Goal: Complete application form: Complete application form

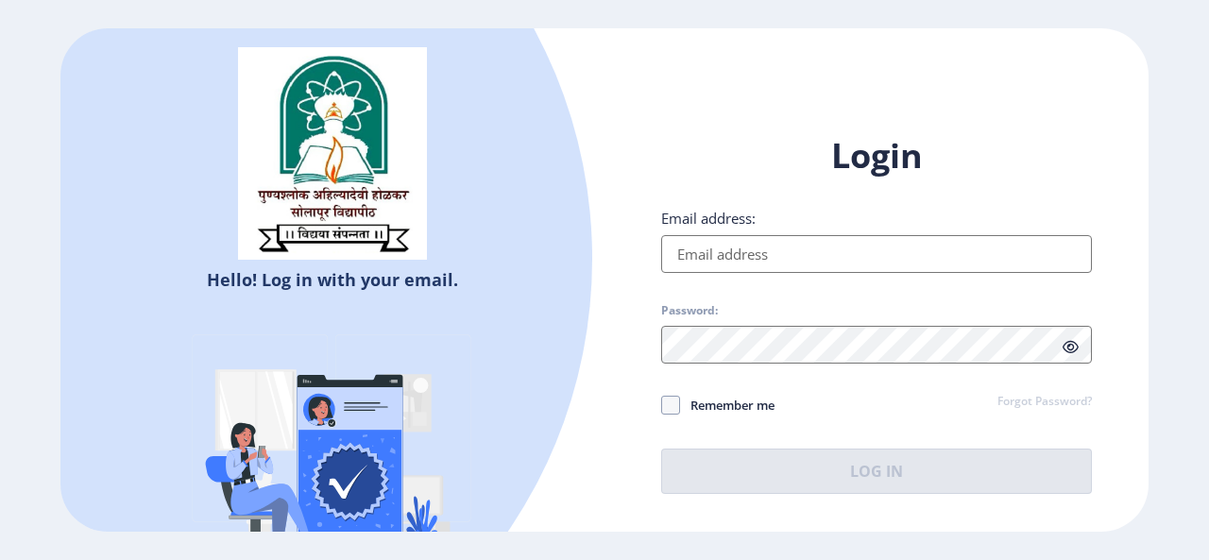
click at [702, 242] on input "Email address:" at bounding box center [876, 254] width 431 height 38
type input "[EMAIL_ADDRESS][DOMAIN_NAME]"
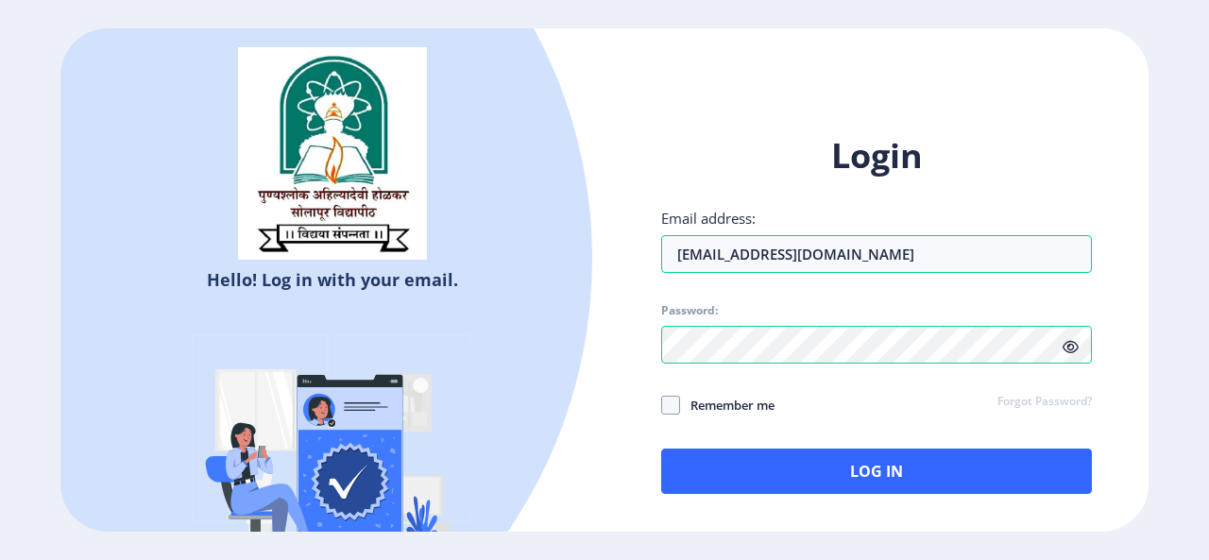
click at [663, 415] on label "Remember me" at bounding box center [717, 405] width 113 height 23
click at [662, 405] on input "Remember me" at bounding box center [661, 404] width 1 height 1
checkbox input "true"
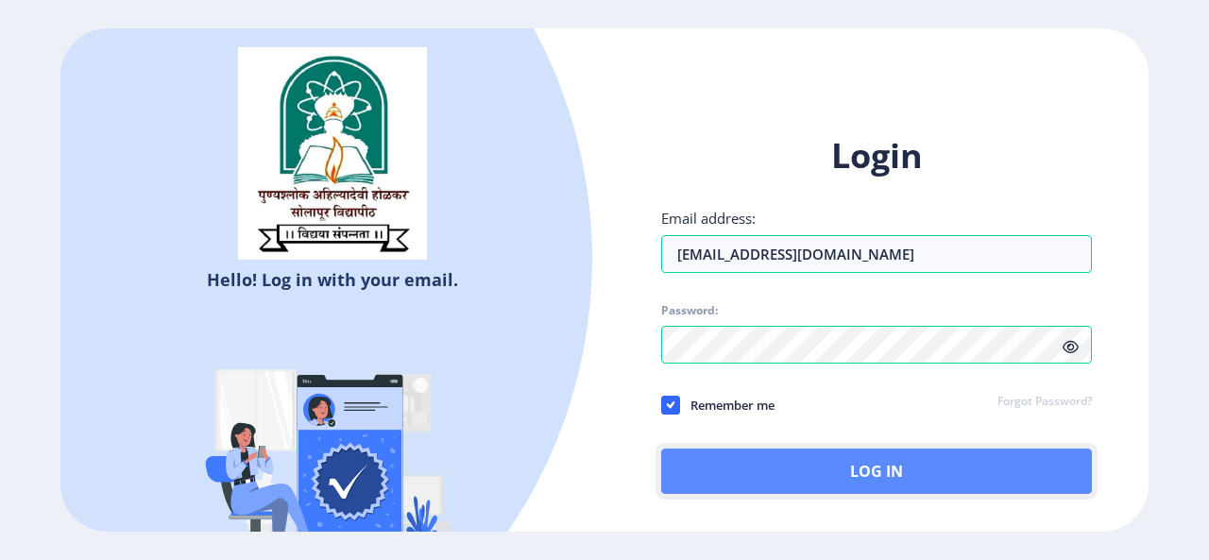
click at [766, 467] on button "Log In" at bounding box center [876, 471] width 431 height 45
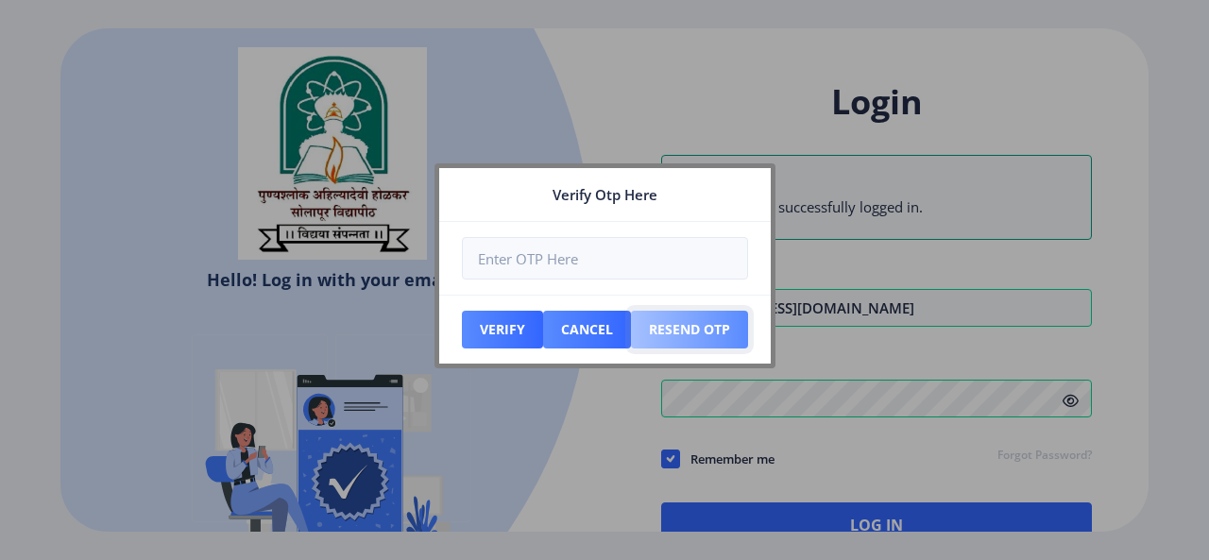
click at [708, 334] on button "Resend Otp" at bounding box center [689, 330] width 117 height 38
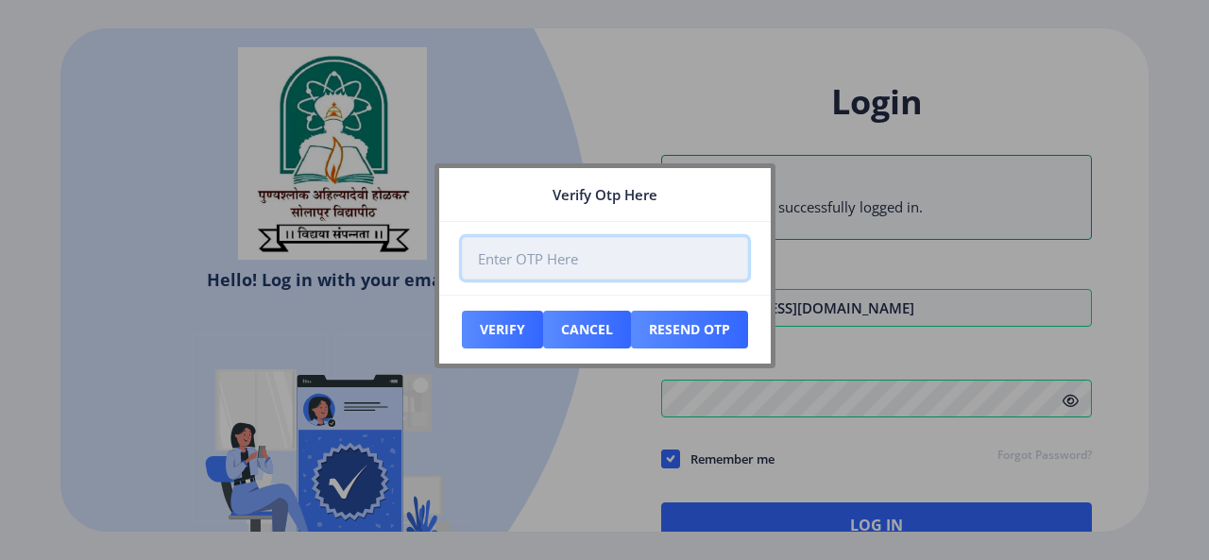
click at [608, 262] on input "number" at bounding box center [605, 258] width 286 height 43
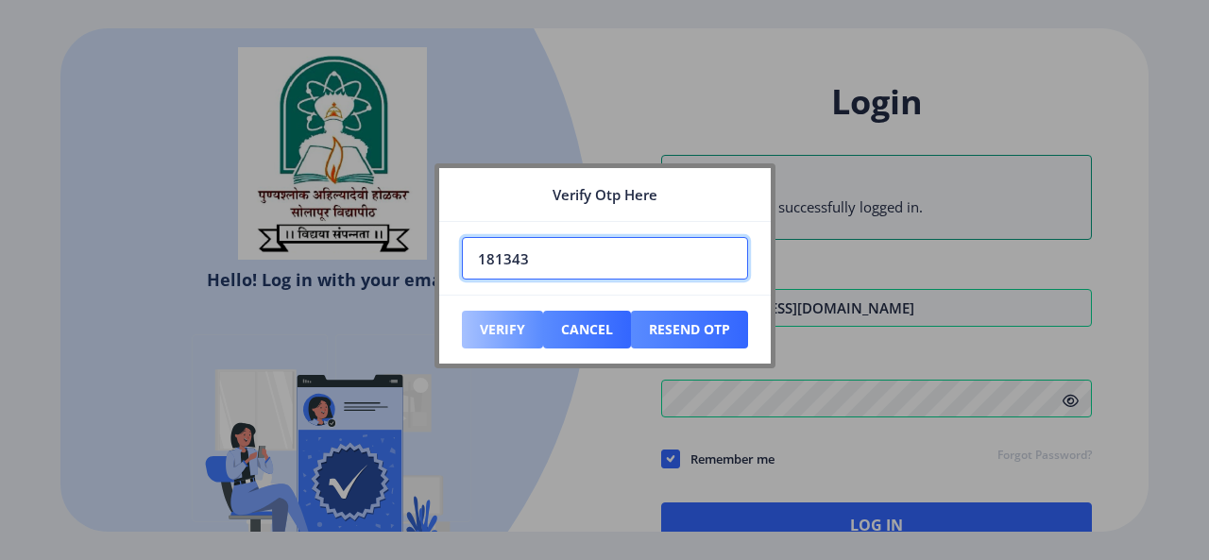
type input "181343"
click at [486, 335] on button "Verify" at bounding box center [502, 330] width 81 height 38
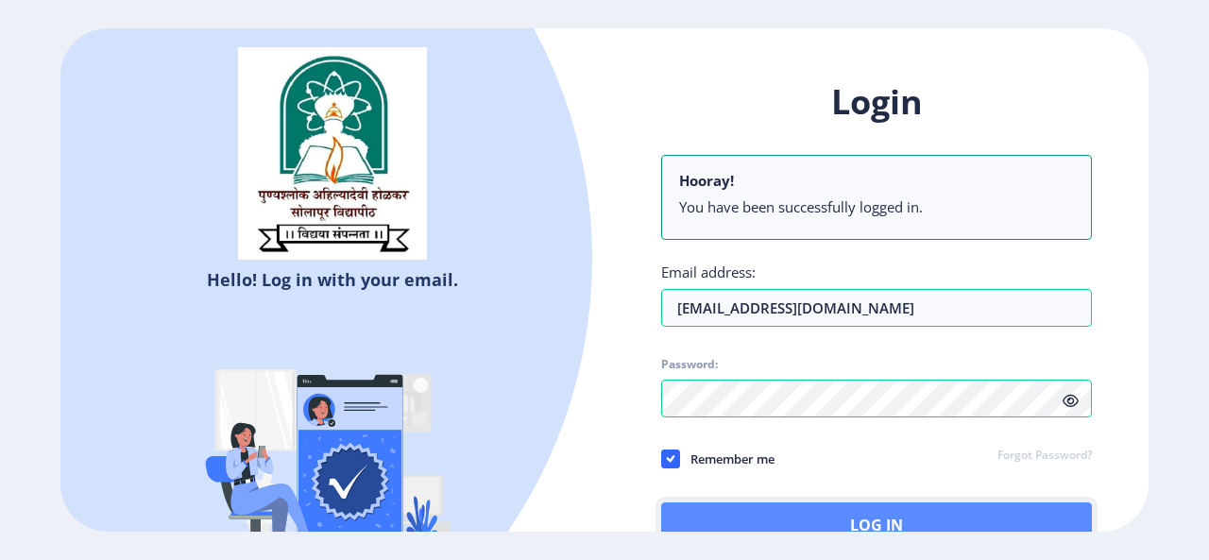
click at [843, 516] on button "Log In" at bounding box center [876, 525] width 431 height 45
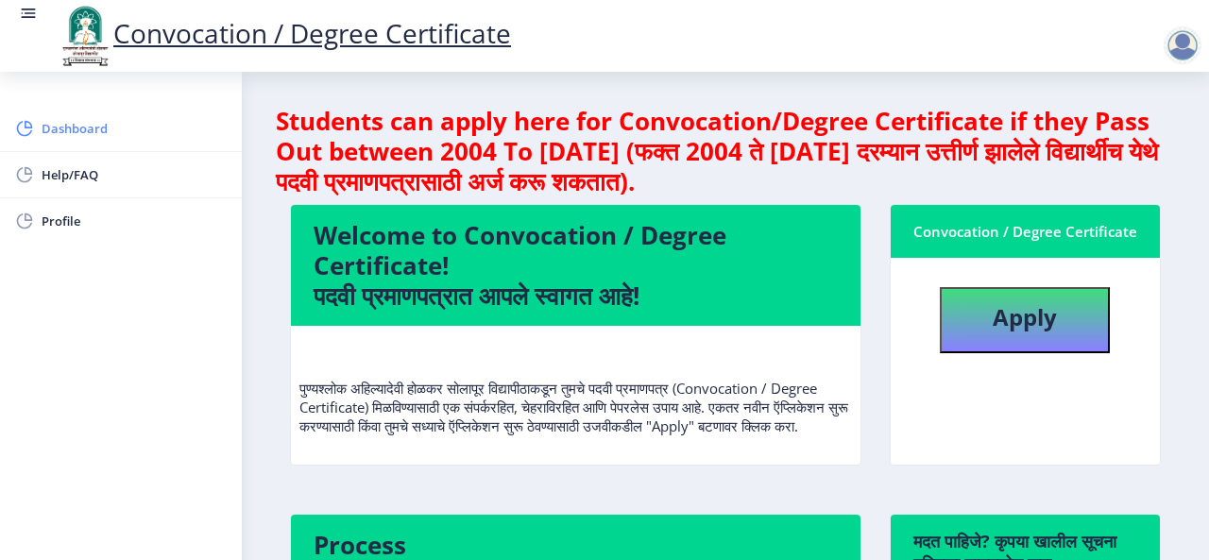
click at [79, 126] on span "Dashboard" at bounding box center [134, 128] width 185 height 23
click at [1010, 323] on b "Apply" at bounding box center [1025, 316] width 64 height 31
select select
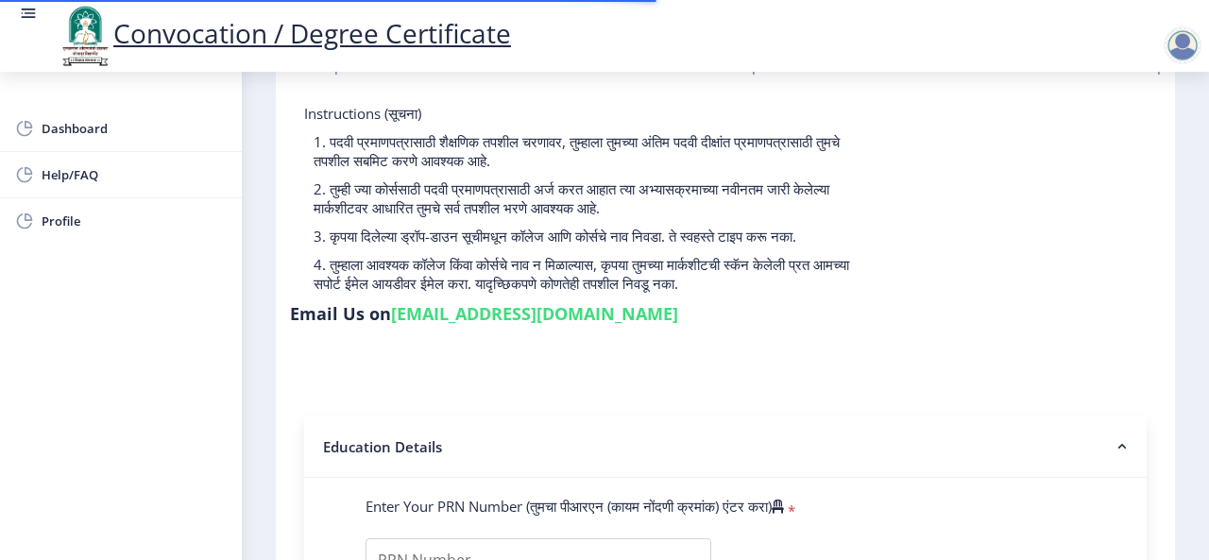
scroll to position [472, 0]
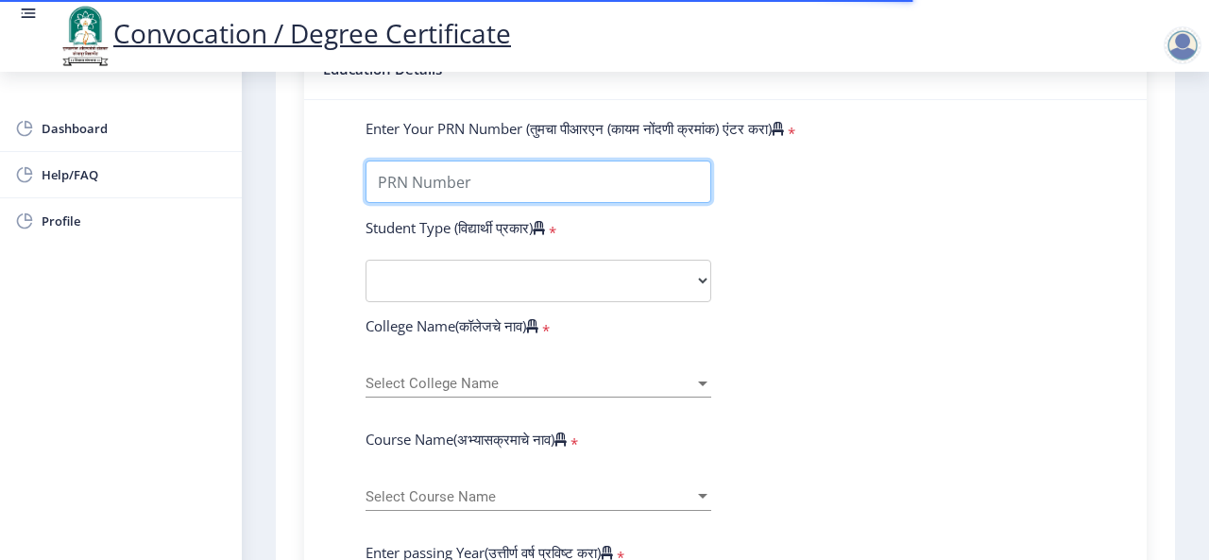
click at [421, 183] on input "Enter Your PRN Number (तुमचा पीआरएन (कायम नोंदणी क्रमांक) एंटर करा)" at bounding box center [539, 182] width 346 height 43
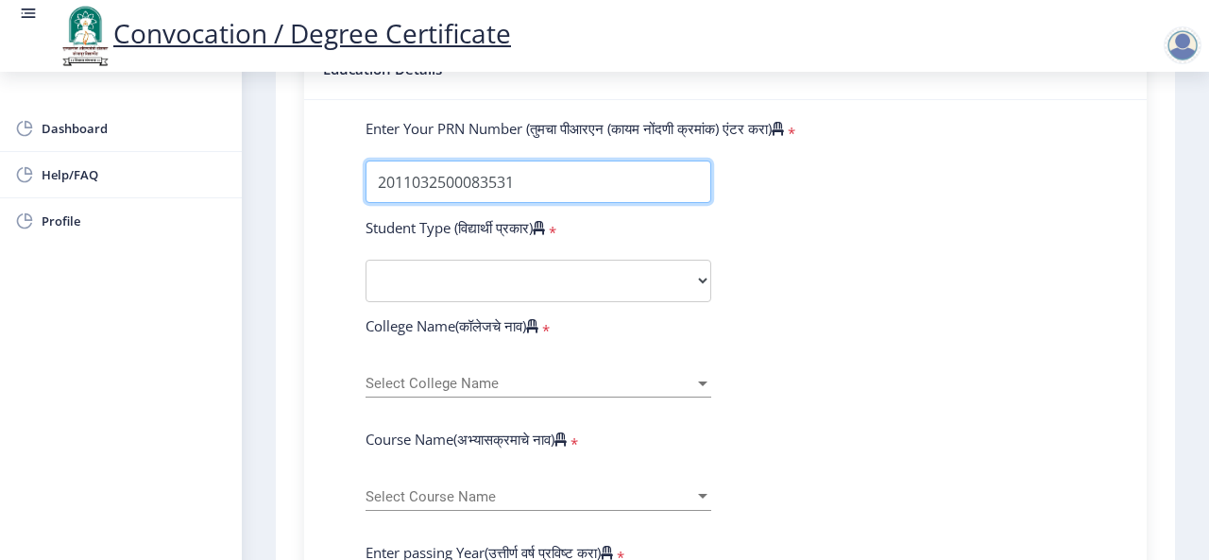
type input "2011032500083531"
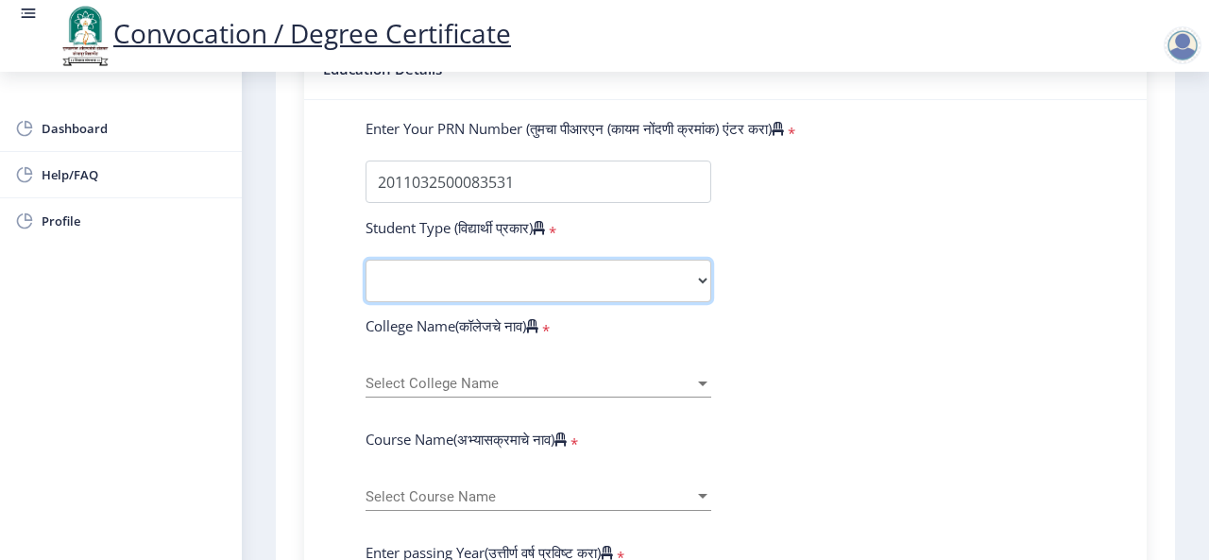
click at [393, 282] on select "Select Student Type Regular External" at bounding box center [539, 281] width 346 height 43
select select "Regular"
click at [366, 260] on select "Select Student Type Regular External" at bounding box center [539, 281] width 346 height 43
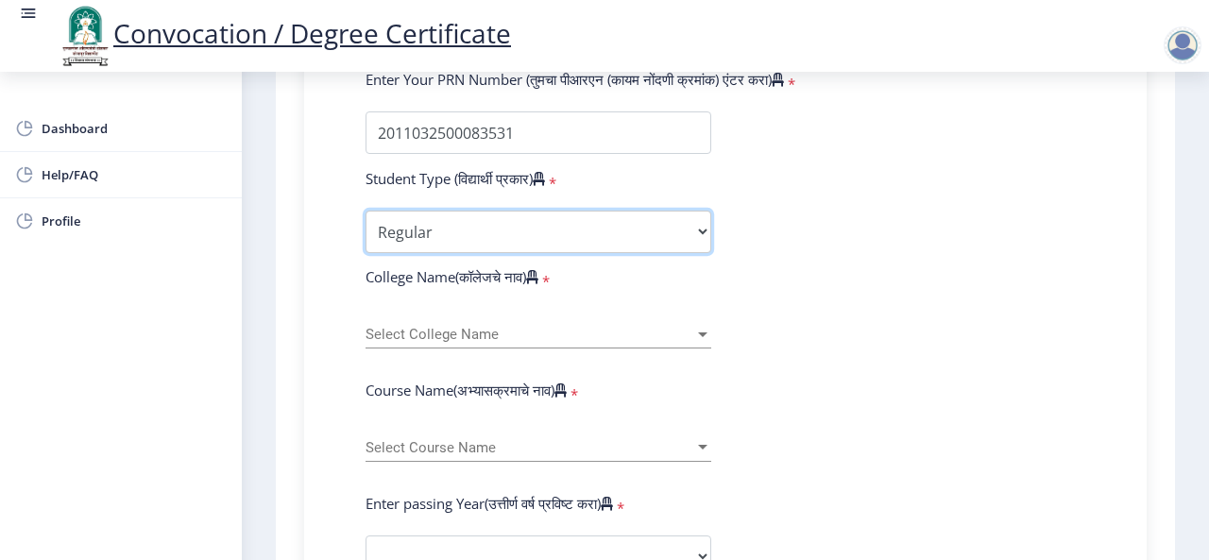
scroll to position [567, 0]
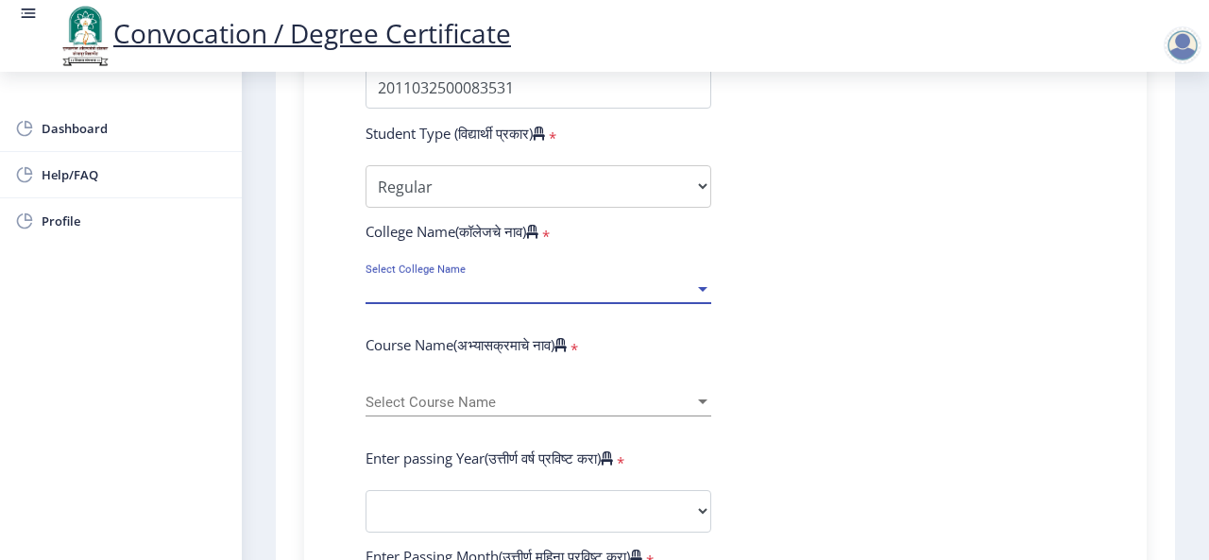
click at [392, 290] on span "Select College Name" at bounding box center [530, 289] width 329 height 16
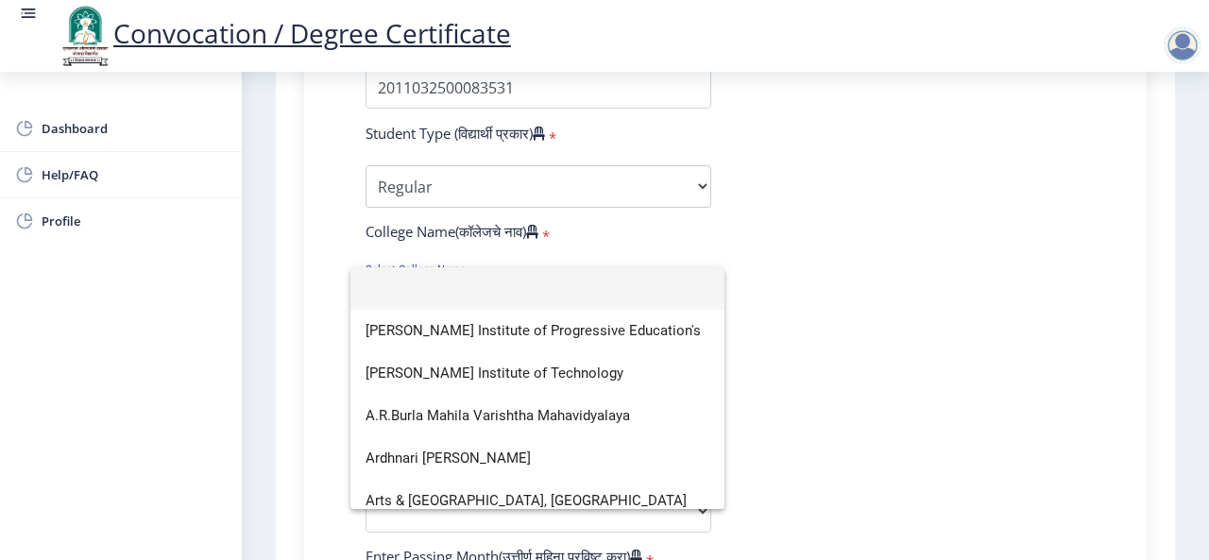
click at [399, 287] on input at bounding box center [538, 288] width 344 height 43
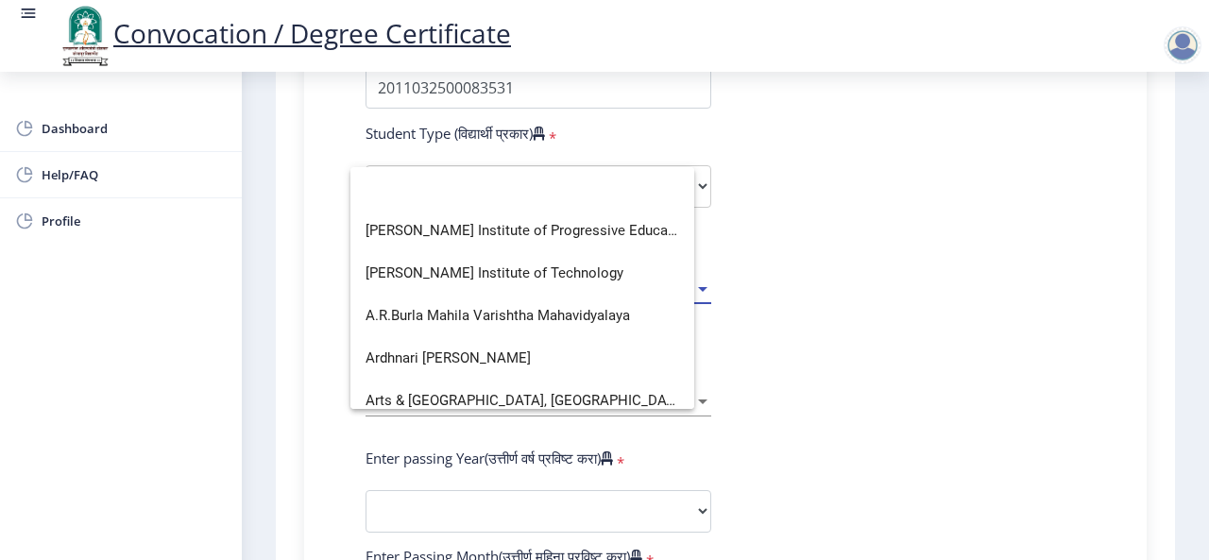
type input "C"
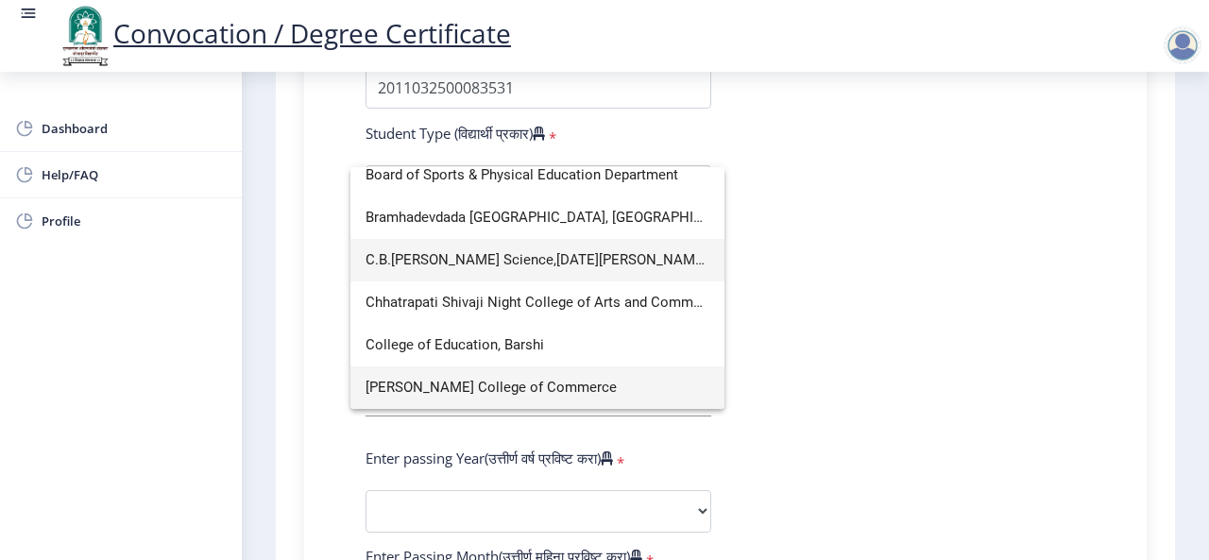
scroll to position [0, 0]
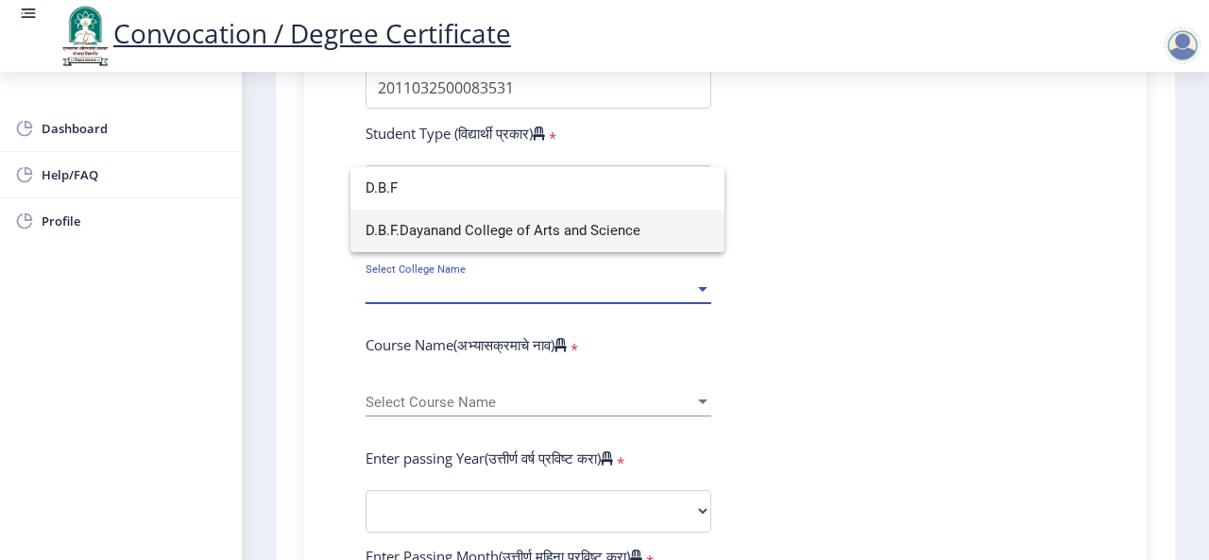
type input "D.B.F"
click at [420, 228] on span "D.B.F.Dayanand College of Arts and Science" at bounding box center [538, 231] width 344 height 43
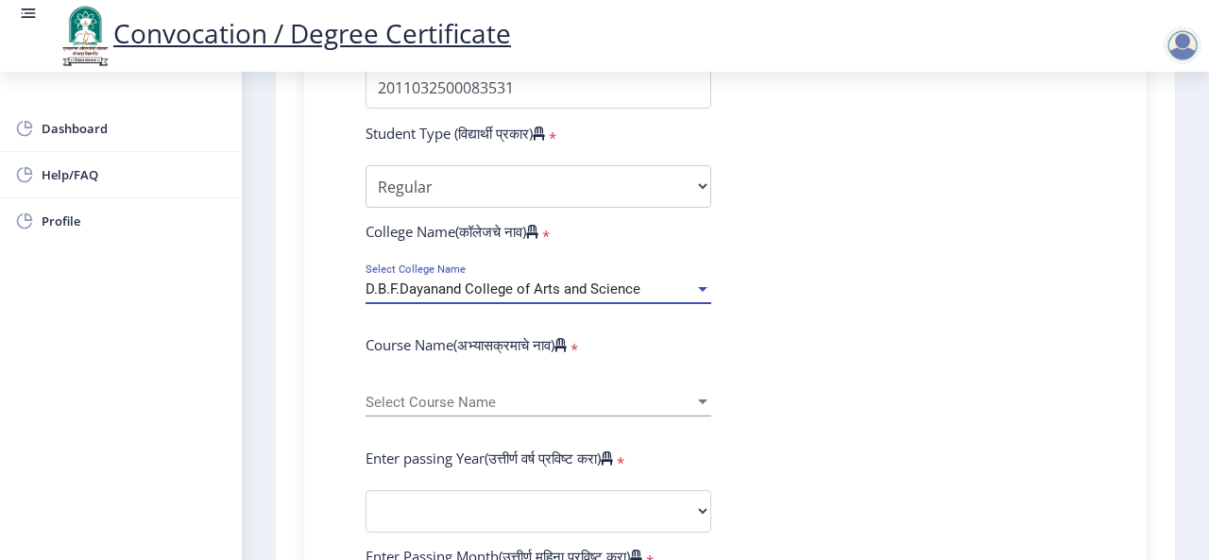
click at [421, 395] on span "Select Course Name" at bounding box center [530, 403] width 329 height 16
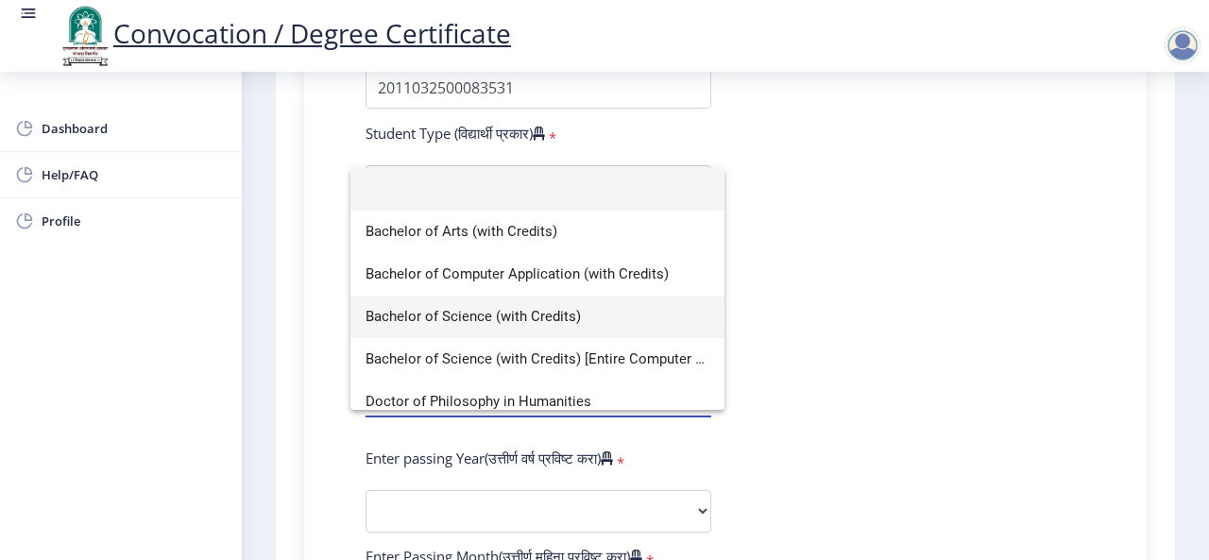
click at [472, 321] on span "Bachelor of Science (with Credits)" at bounding box center [538, 317] width 344 height 43
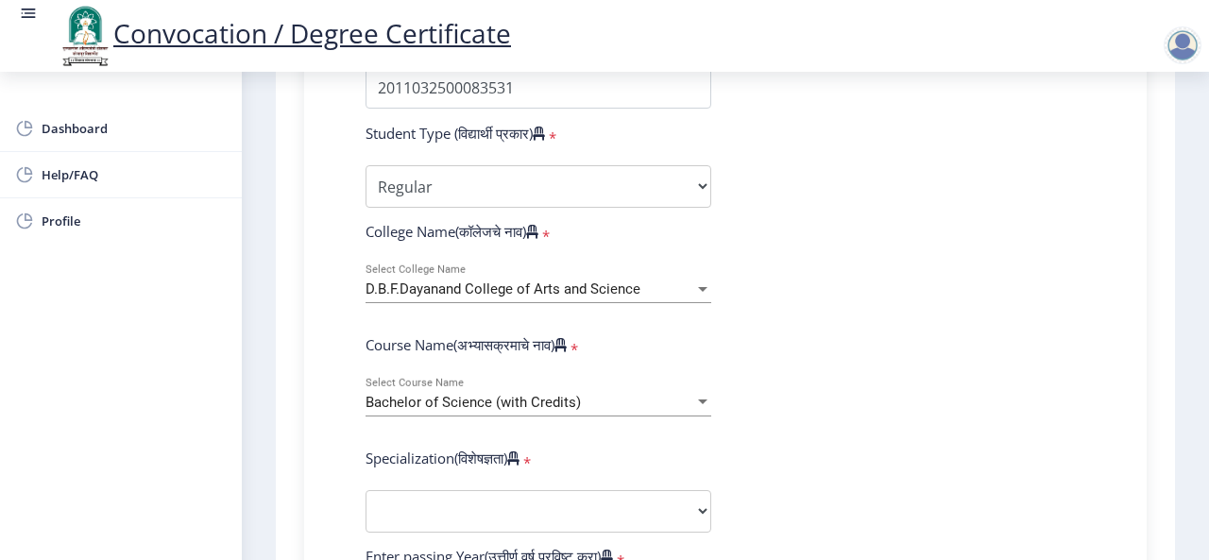
click at [547, 410] on div "Bachelor of Science (with Credits) Select Course Name" at bounding box center [539, 397] width 346 height 40
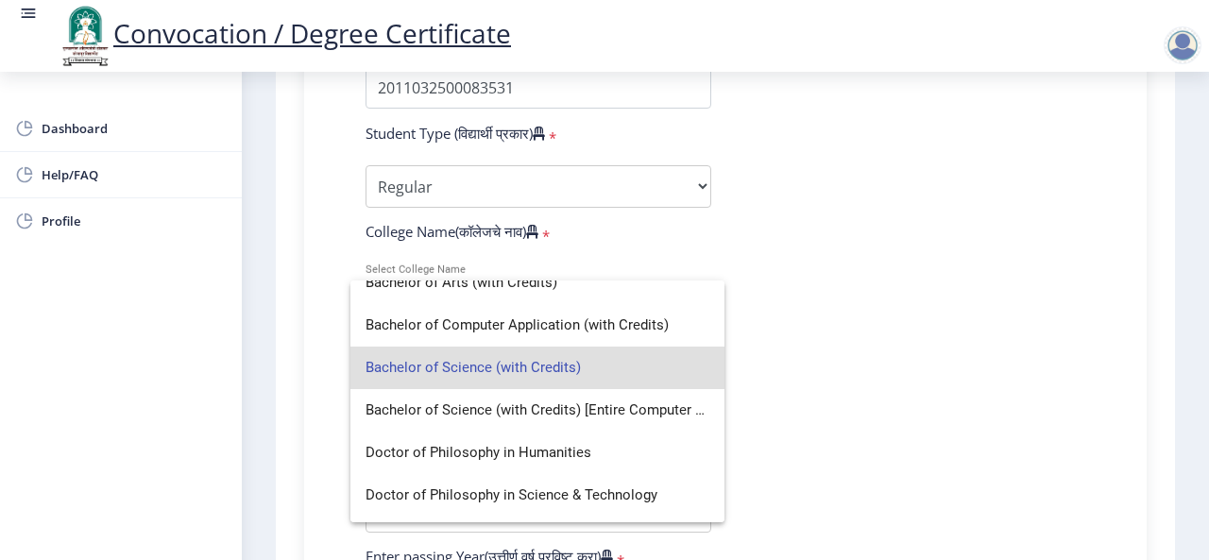
scroll to position [94, 0]
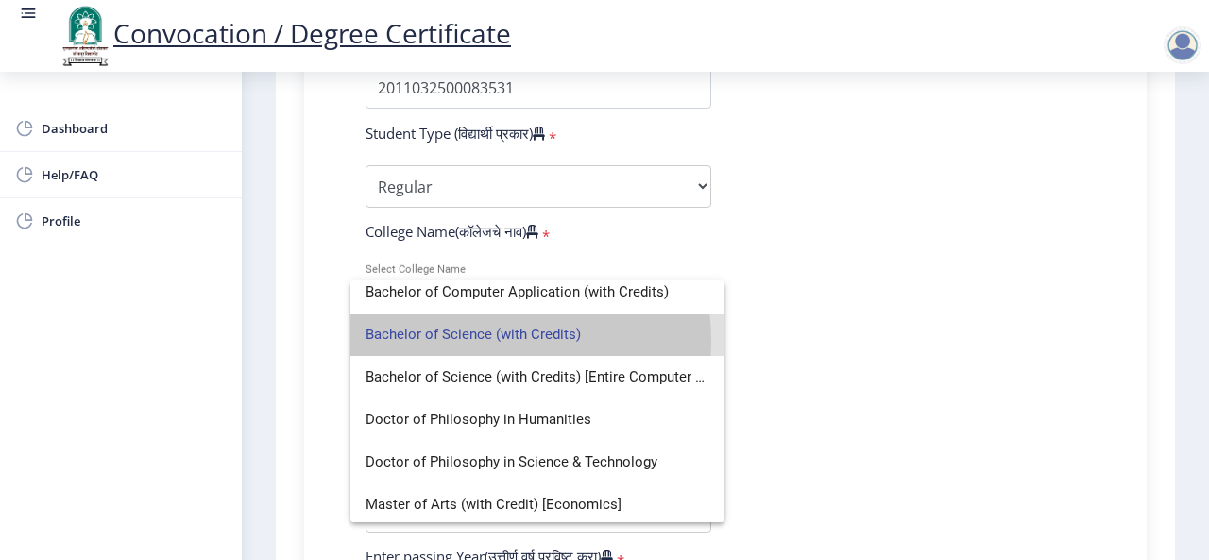
click at [495, 340] on span "Bachelor of Science (with Credits)" at bounding box center [538, 335] width 344 height 43
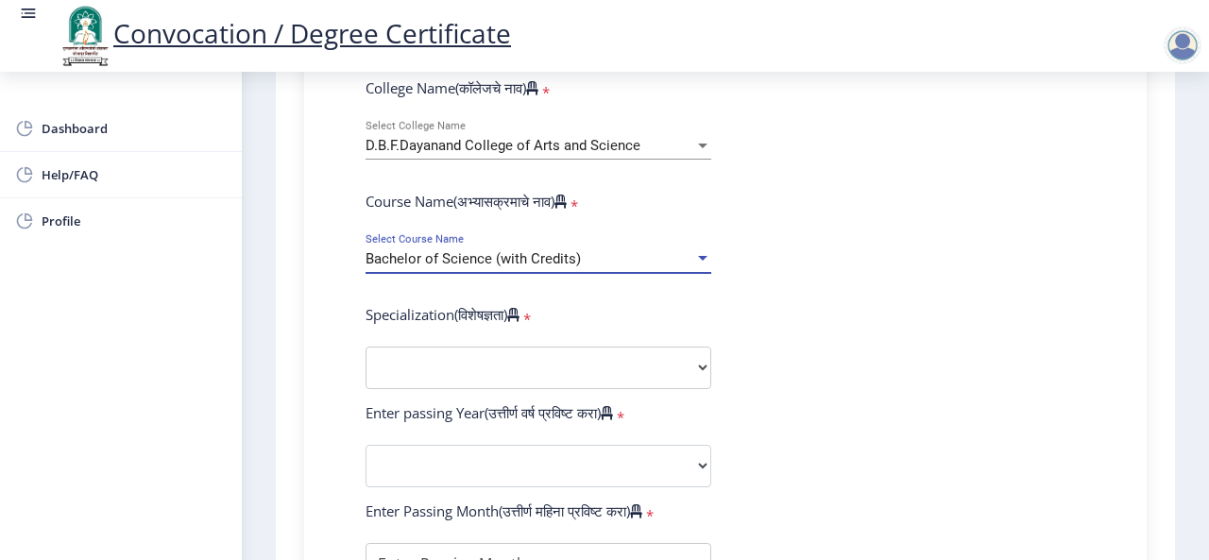
scroll to position [756, 0]
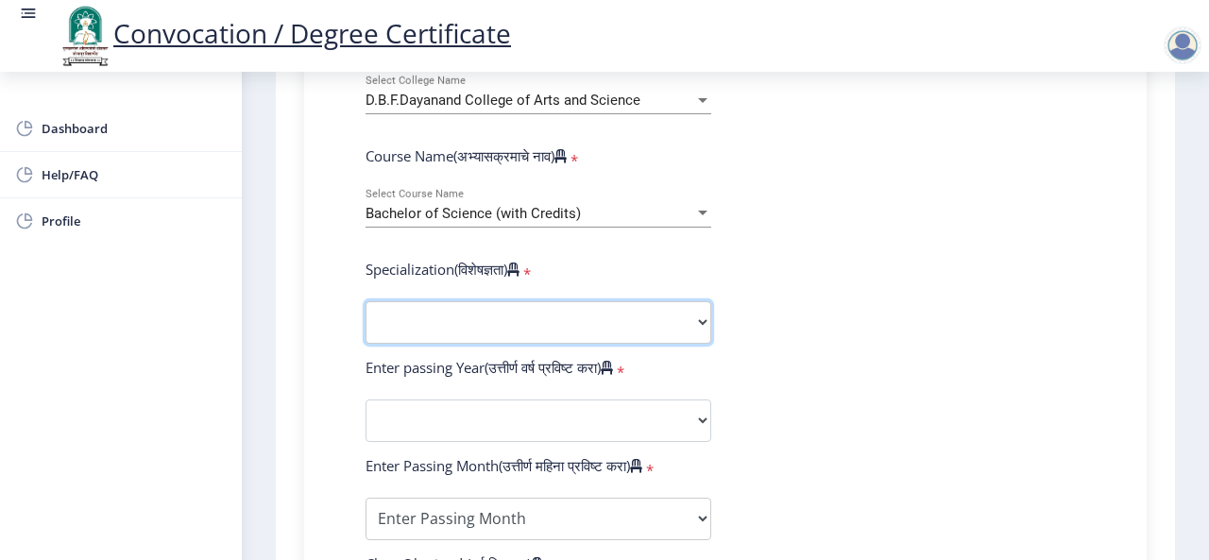
click at [422, 315] on select "Specialization Botany Chemistry Computer Science Electronics Geology Mathematic…" at bounding box center [539, 322] width 346 height 43
click at [437, 306] on select "Specialization Botany Chemistry Computer Science Electronics Geology Mathematic…" at bounding box center [539, 322] width 346 height 43
click at [446, 337] on select "Specialization Botany Chemistry Computer Science Electronics Geology Mathematic…" at bounding box center [539, 322] width 346 height 43
select select "Zoology"
click at [366, 301] on select "Specialization Botany Chemistry Computer Science Electronics Geology Mathematic…" at bounding box center [539, 322] width 346 height 43
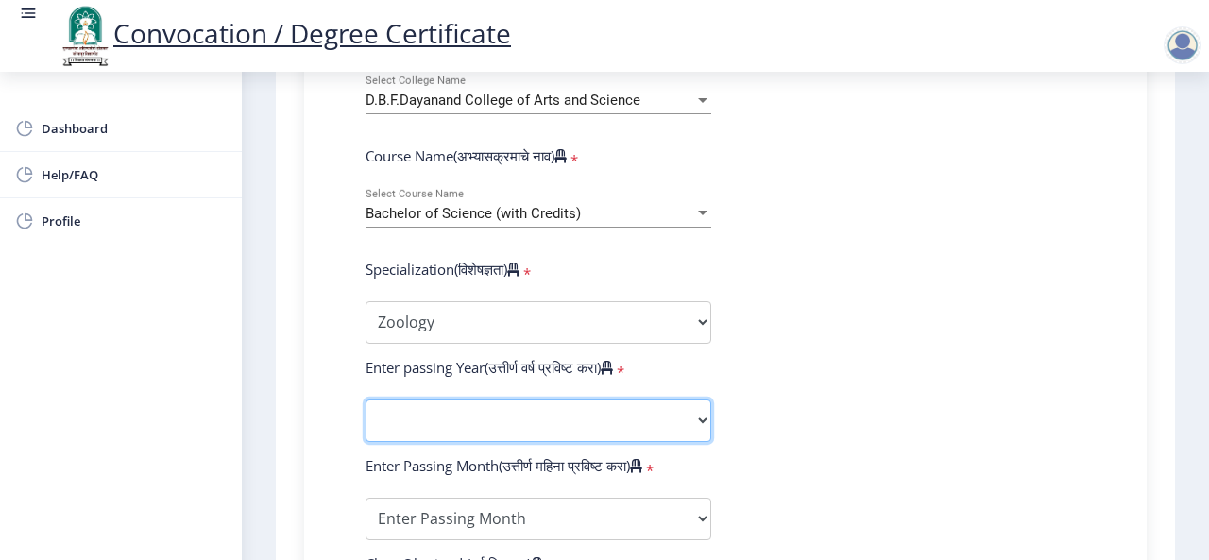
click at [429, 412] on select "2025 2024 2023 2022 2021 2020 2019 2018 2017 2016 2015 2014 2013 2012 2011 2010…" at bounding box center [539, 421] width 346 height 43
click at [583, 417] on select "2025 2024 2023 2022 2021 2020 2019 2018 2017 2016 2015 2014 2013 2012 2011 2010…" at bounding box center [539, 421] width 346 height 43
click at [576, 421] on select "2025 2024 2023 2022 2021 2020 2019 2018 2017 2016 2015 2014 2013 2012 2011 2010…" at bounding box center [539, 421] width 346 height 43
select select "2018"
click at [366, 400] on select "2025 2024 2023 2022 2021 2020 2019 2018 2017 2016 2015 2014 2013 2012 2011 2010…" at bounding box center [539, 421] width 346 height 43
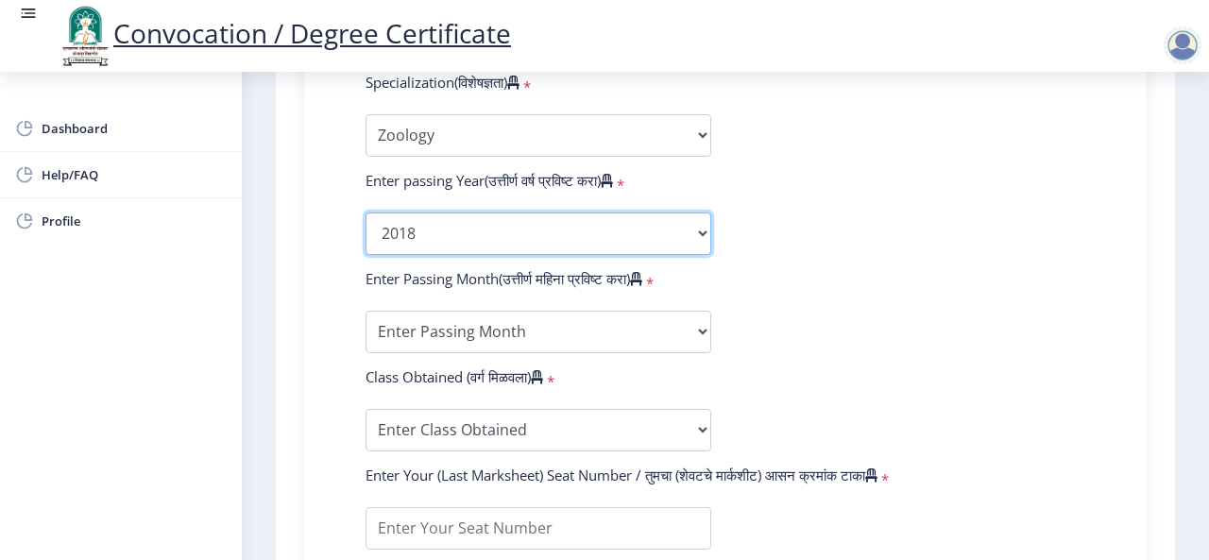
scroll to position [945, 0]
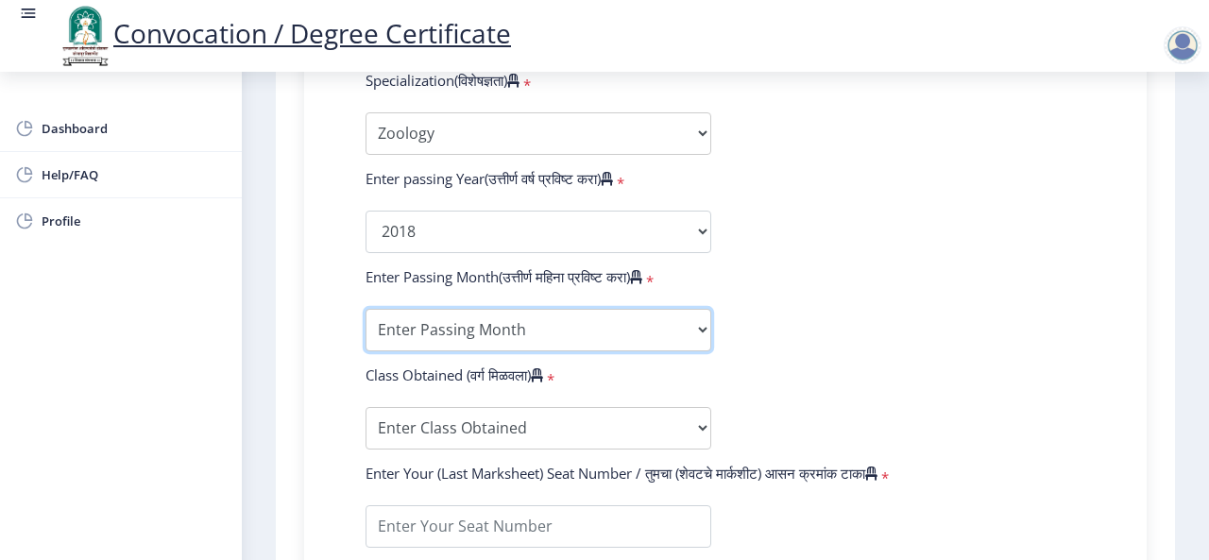
click at [537, 324] on select "Enter Passing Month March April May October November December" at bounding box center [539, 330] width 346 height 43
select select "October"
click at [366, 309] on select "Enter Passing Month March April May October November December" at bounding box center [539, 330] width 346 height 43
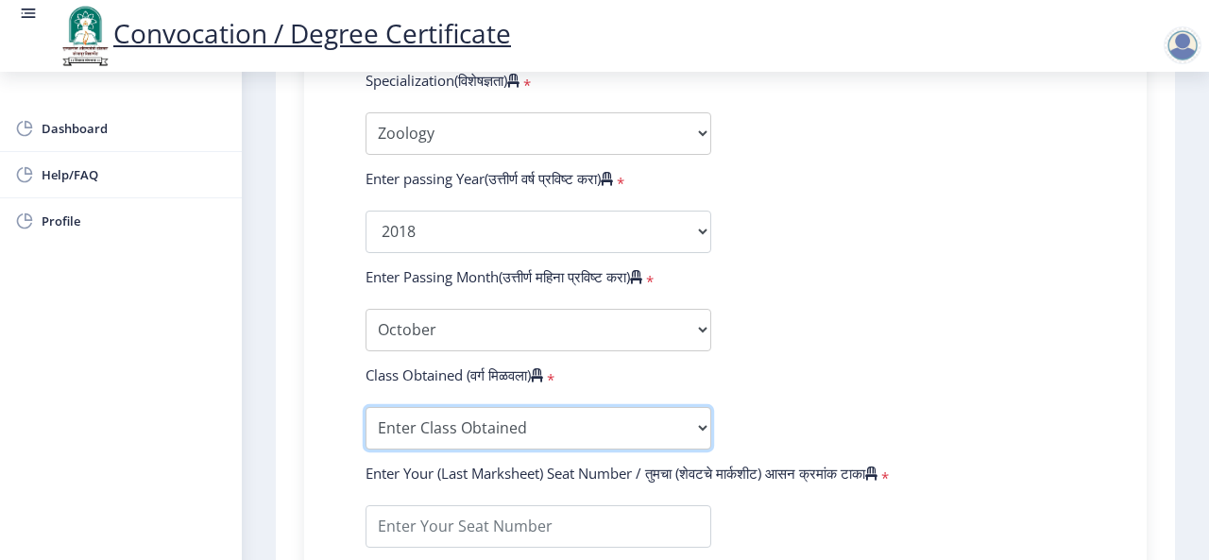
click at [420, 433] on select "Enter Class Obtained FIRST CLASS WITH DISTINCTION FIRST CLASS HIGHER SECOND CLA…" at bounding box center [539, 428] width 346 height 43
select select "Grade C"
click at [366, 407] on select "Enter Class Obtained FIRST CLASS WITH DISTINCTION FIRST CLASS HIGHER SECOND CLA…" at bounding box center [539, 428] width 346 height 43
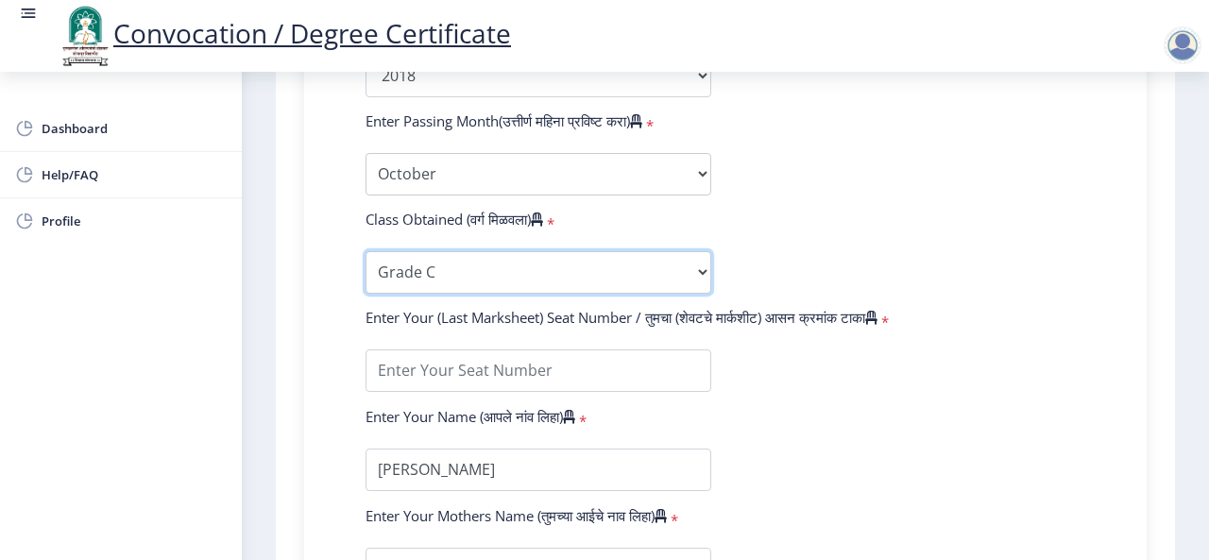
scroll to position [1133, 0]
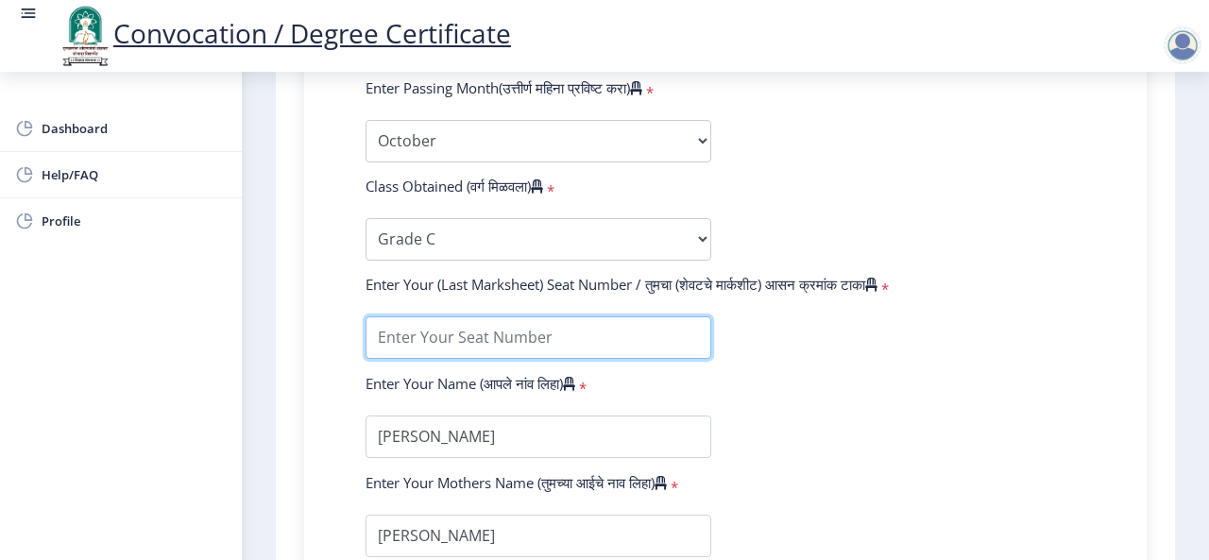
click at [570, 333] on input "textarea" at bounding box center [539, 337] width 346 height 43
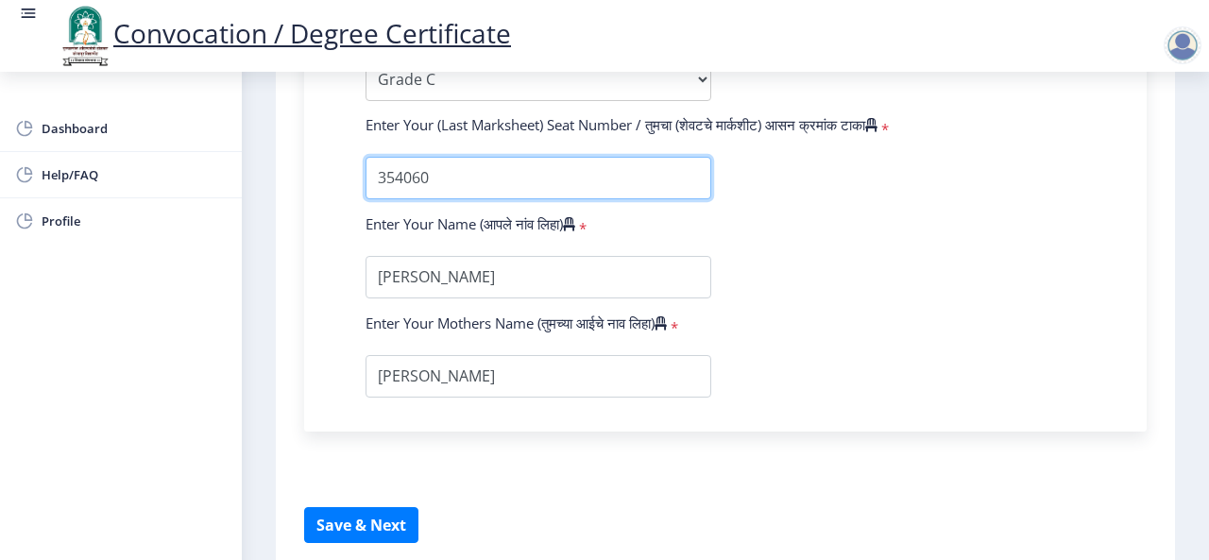
scroll to position [1372, 0]
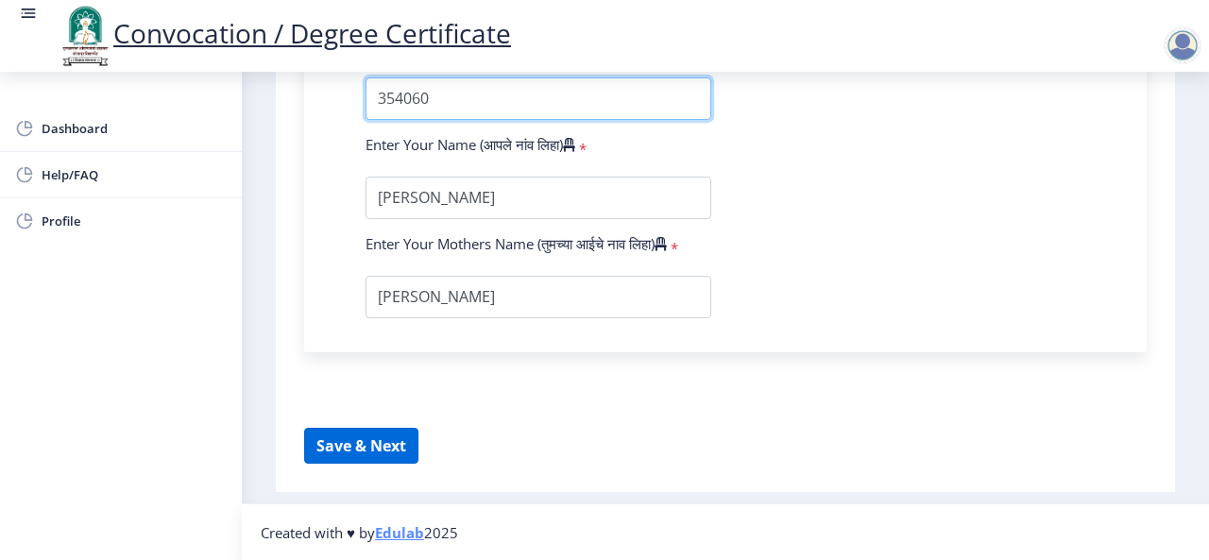
type input "354060"
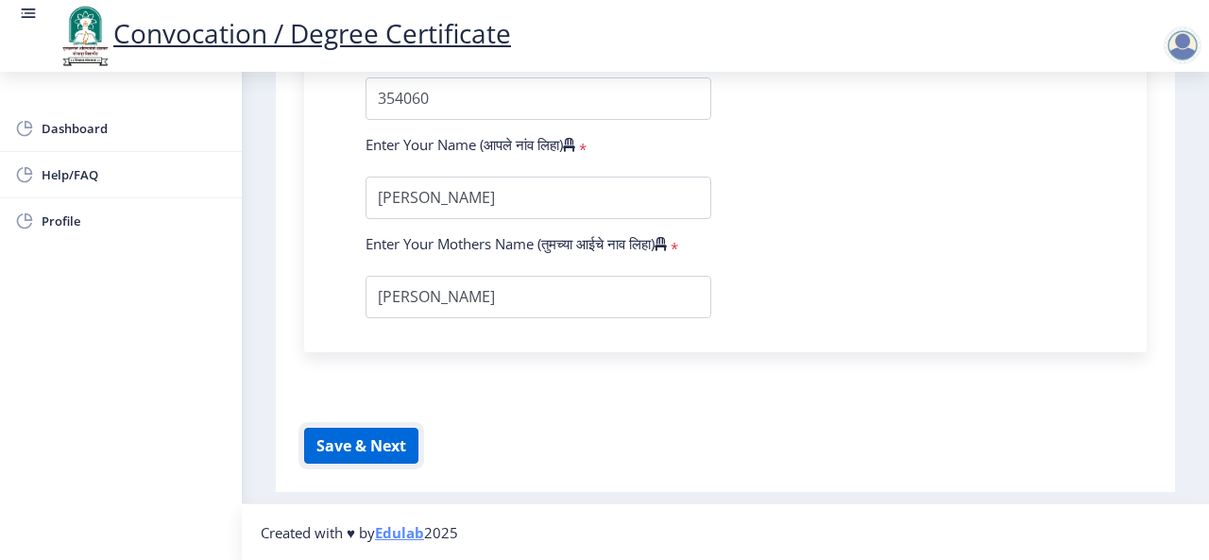
click at [341, 451] on button "Save & Next" at bounding box center [361, 446] width 114 height 36
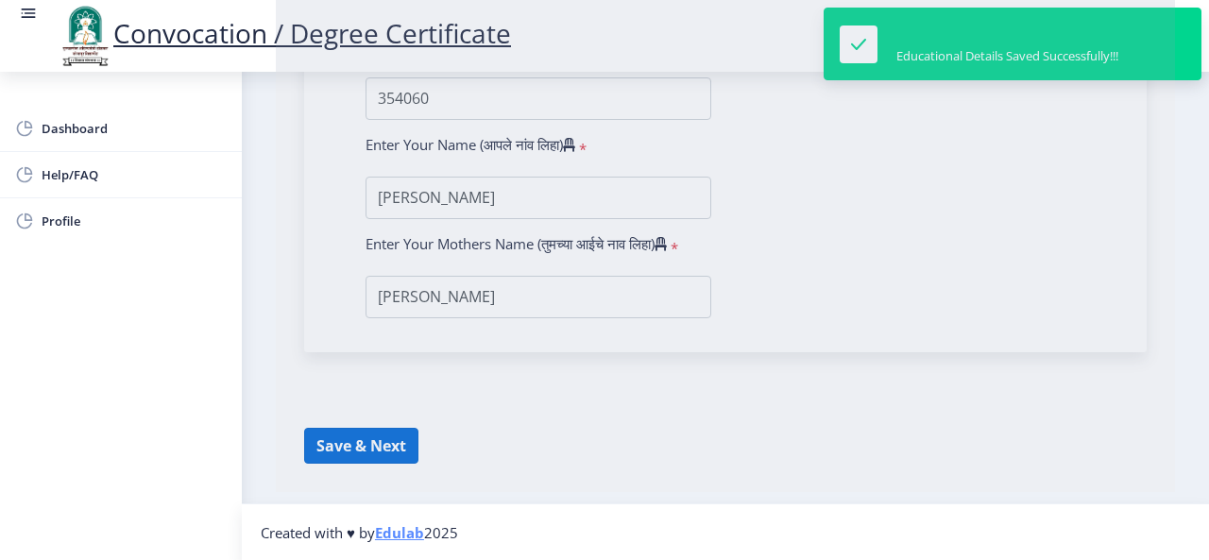
select select
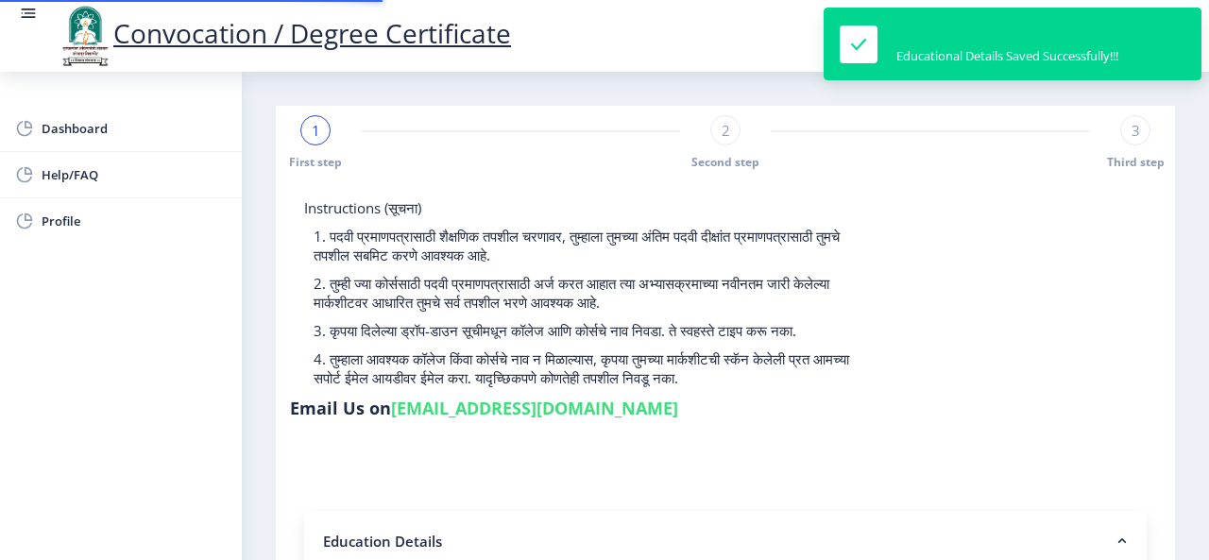
type input "2011032500083531"
select select "Regular"
select select "2018"
select select "October"
select select "Grade C"
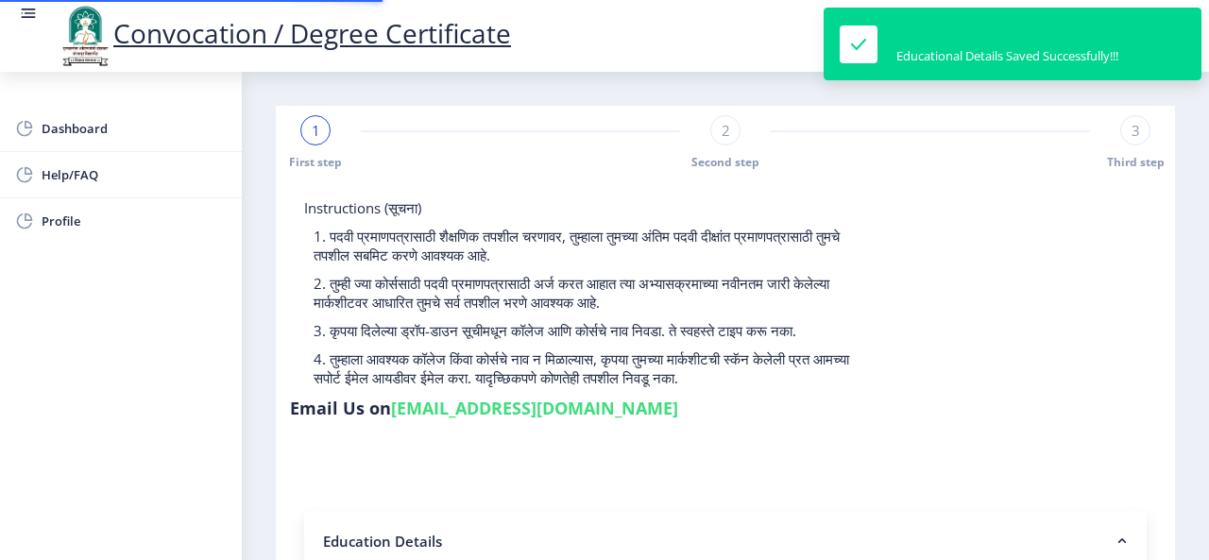
type input "354060"
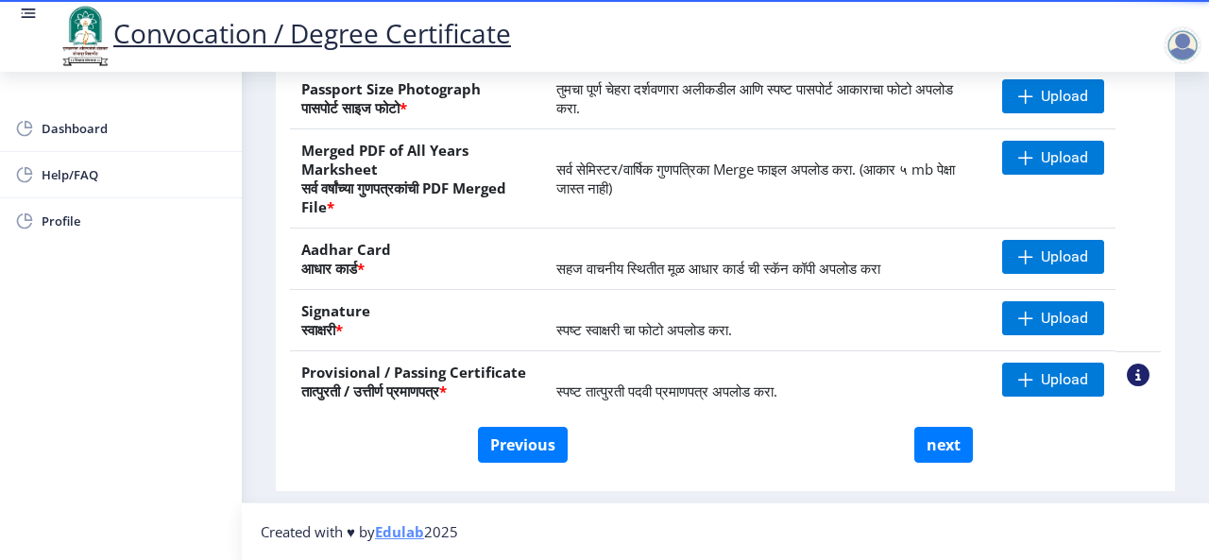
scroll to position [318, 0]
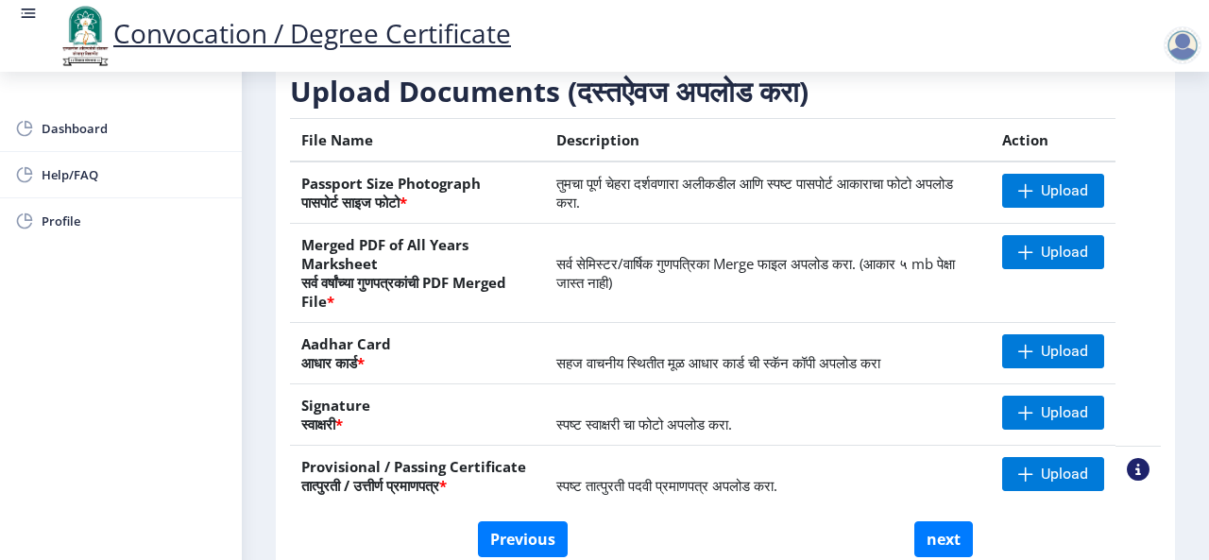
click at [1194, 41] on div at bounding box center [1183, 45] width 38 height 38
click at [1120, 134] on link "Log out" at bounding box center [1133, 147] width 151 height 45
